Goal: Check status

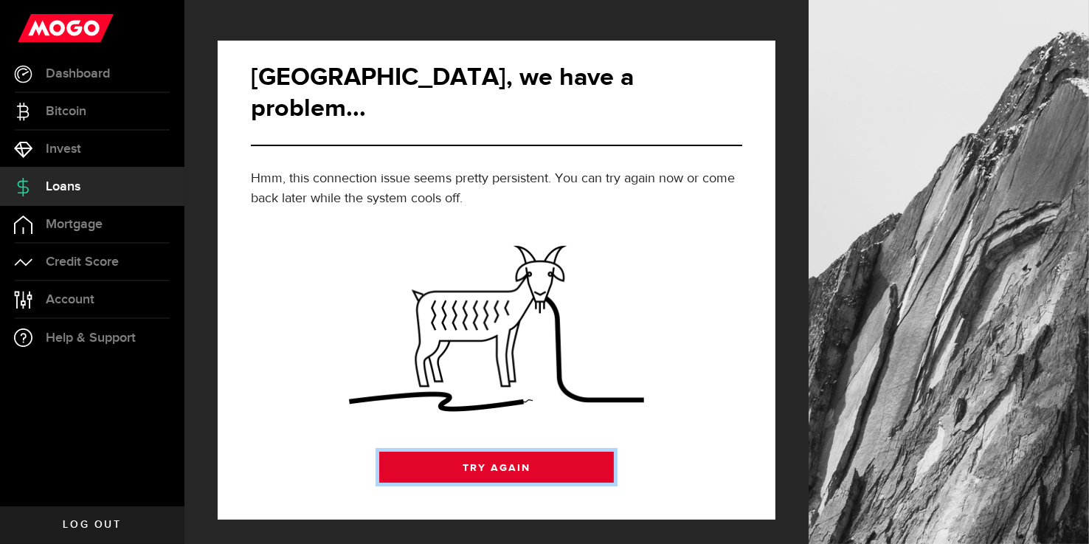
click at [537, 452] on link "Try Again" at bounding box center [496, 467] width 235 height 31
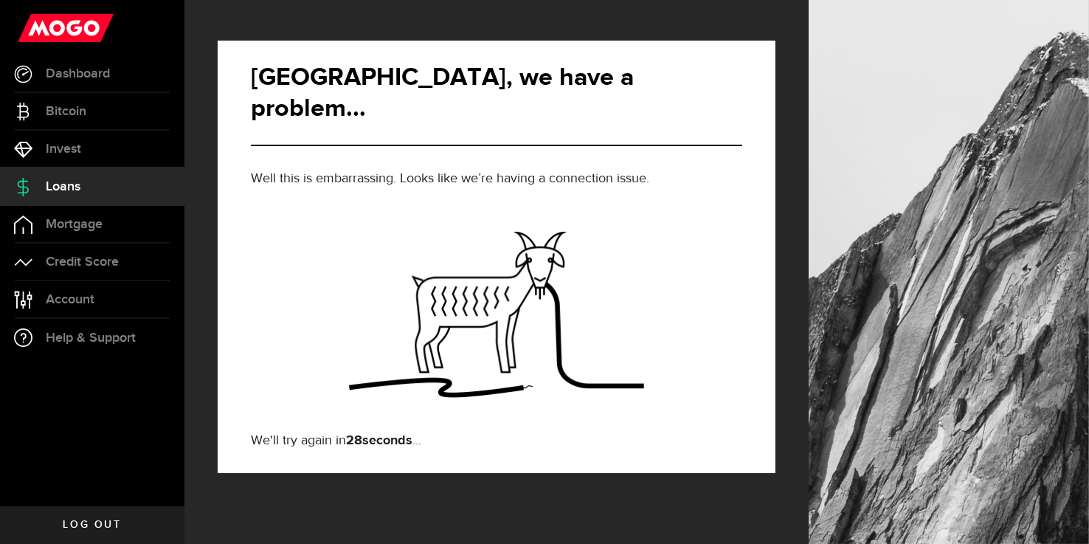
click at [54, 182] on span "Loans" at bounding box center [63, 186] width 35 height 13
click at [87, 21] on use at bounding box center [66, 28] width 96 height 28
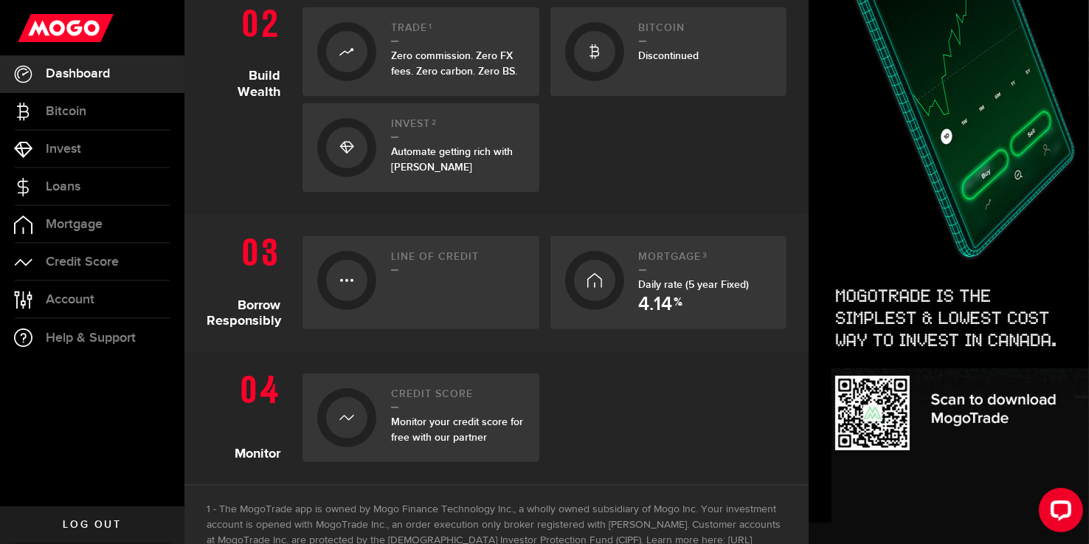
scroll to position [516, 0]
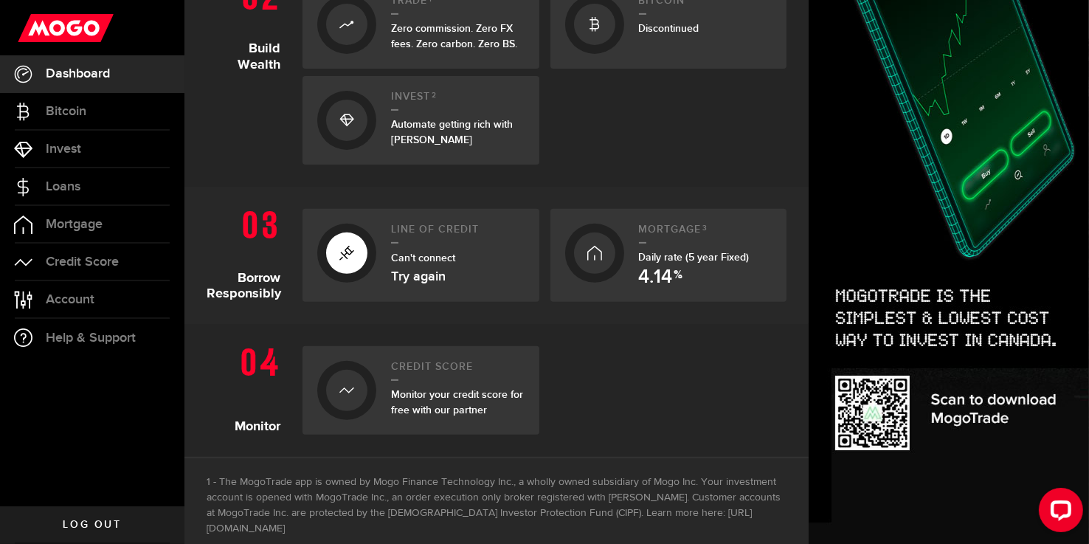
click at [433, 283] on link "Try again" at bounding box center [418, 276] width 55 height 13
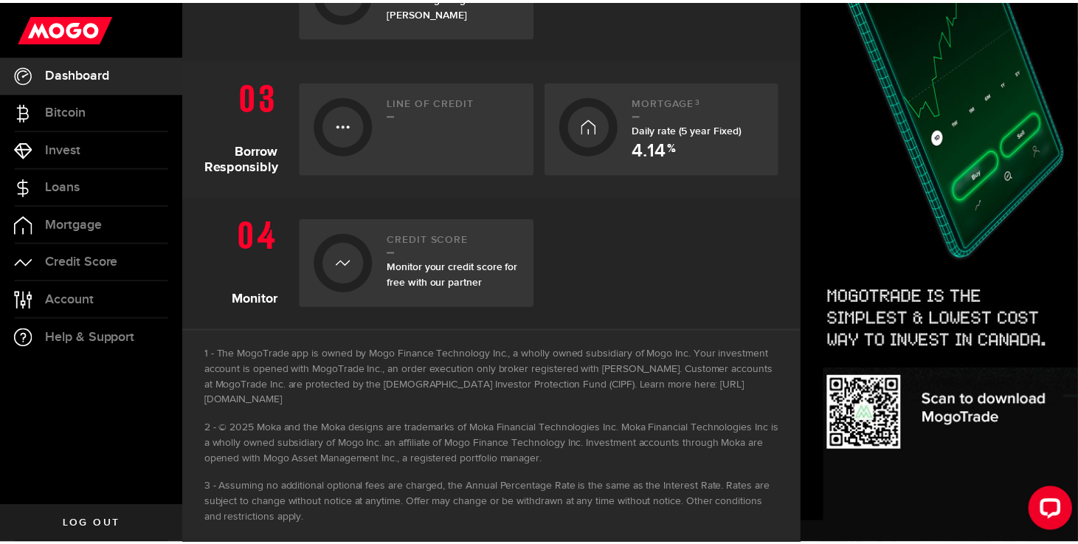
scroll to position [645, 0]
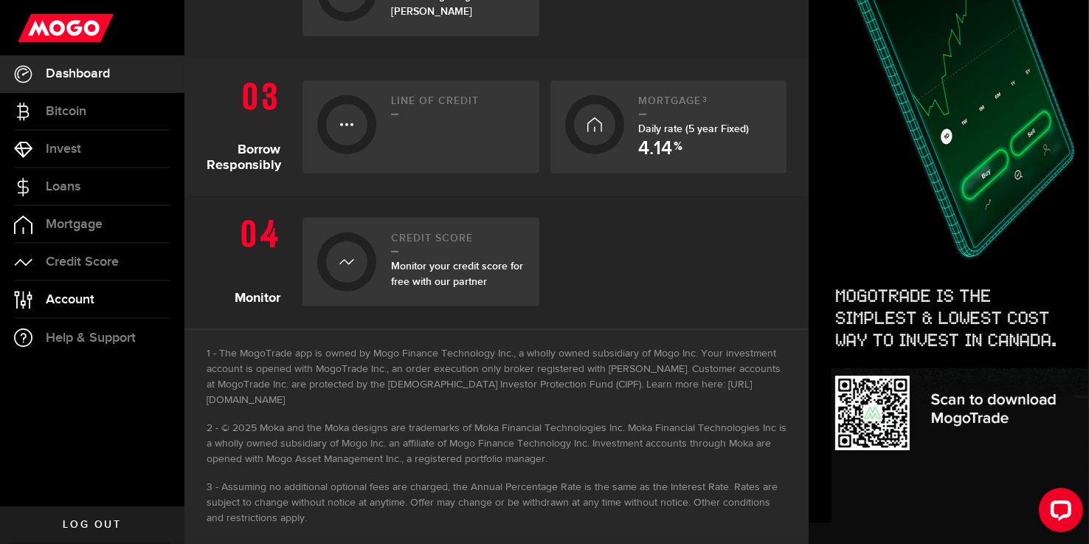
click at [77, 290] on link "Account Compte" at bounding box center [92, 299] width 184 height 37
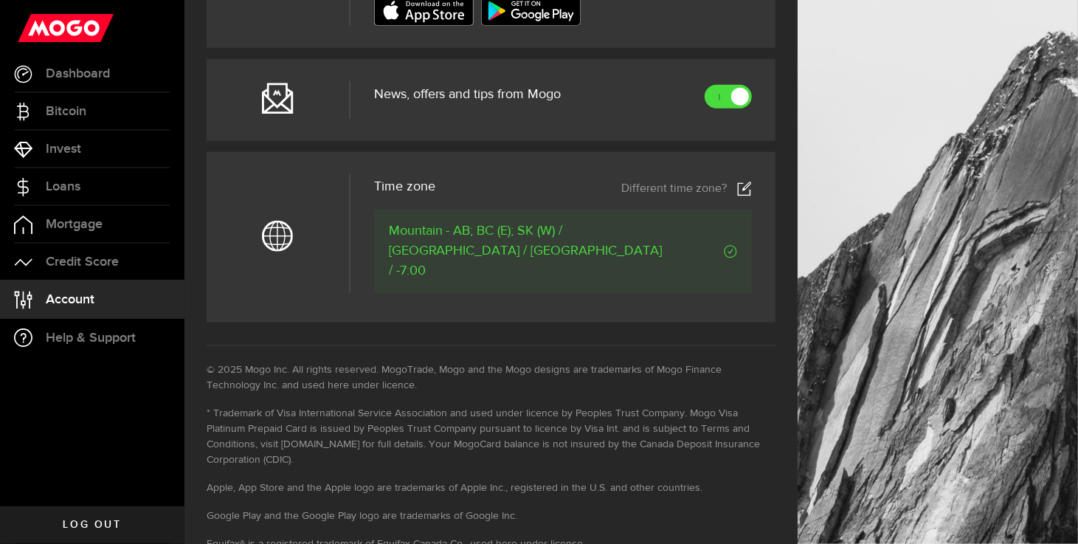
scroll to position [651, 0]
